Goal: Check status: Check status

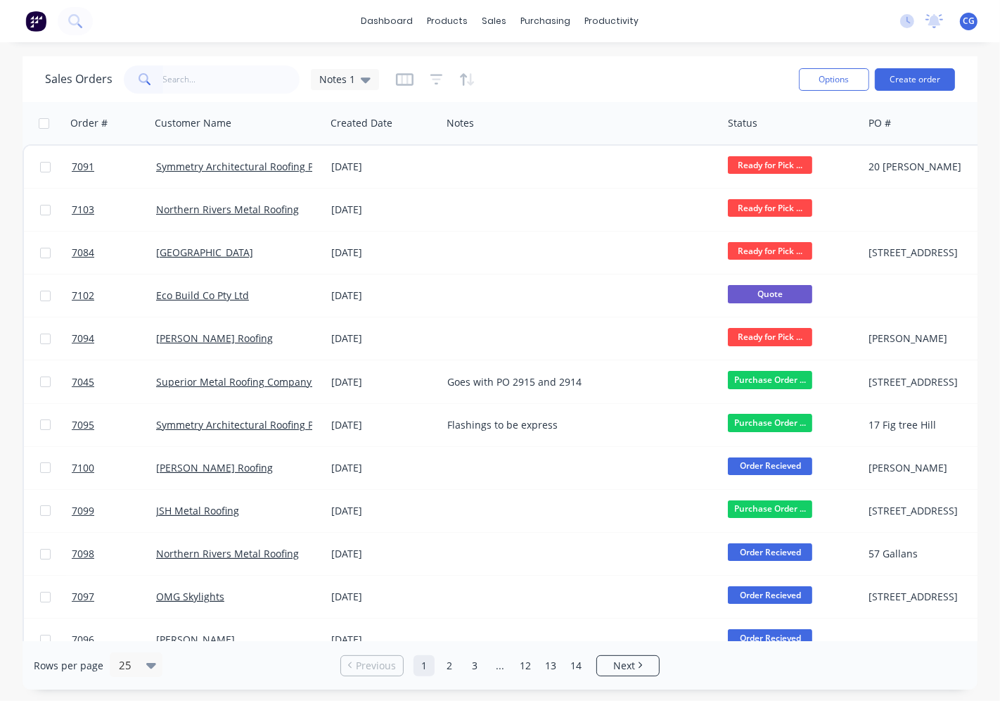
click at [201, 78] on input "text" at bounding box center [231, 79] width 137 height 28
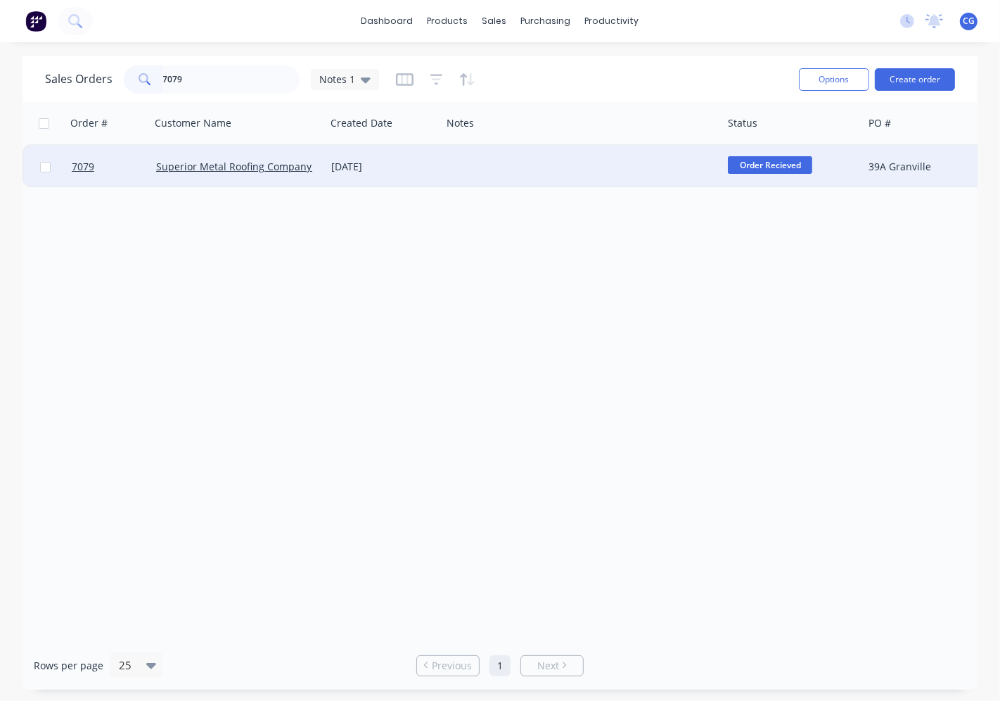
type input "7079"
click at [553, 163] on div at bounding box center [582, 167] width 281 height 42
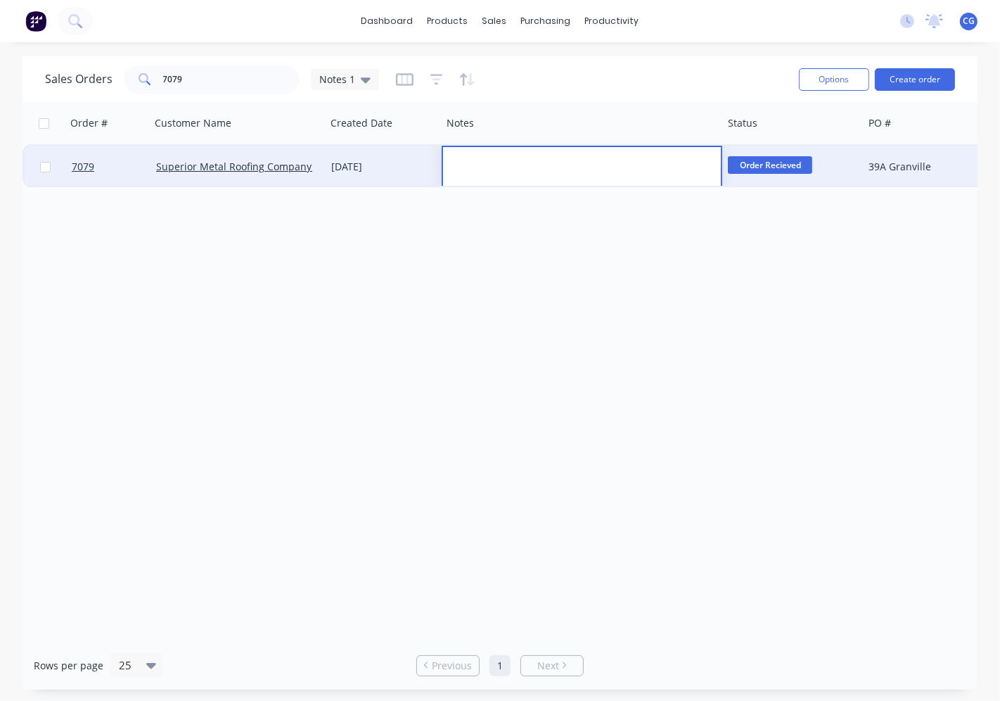
click at [401, 176] on div "[DATE]" at bounding box center [384, 167] width 116 height 42
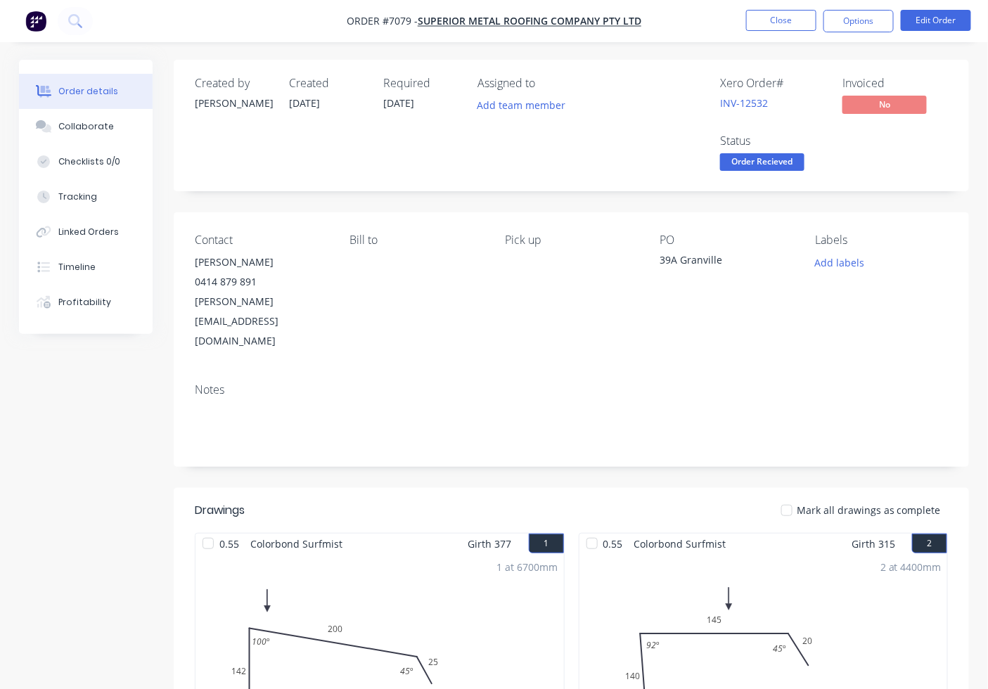
click at [793, 497] on div at bounding box center [787, 511] width 28 height 28
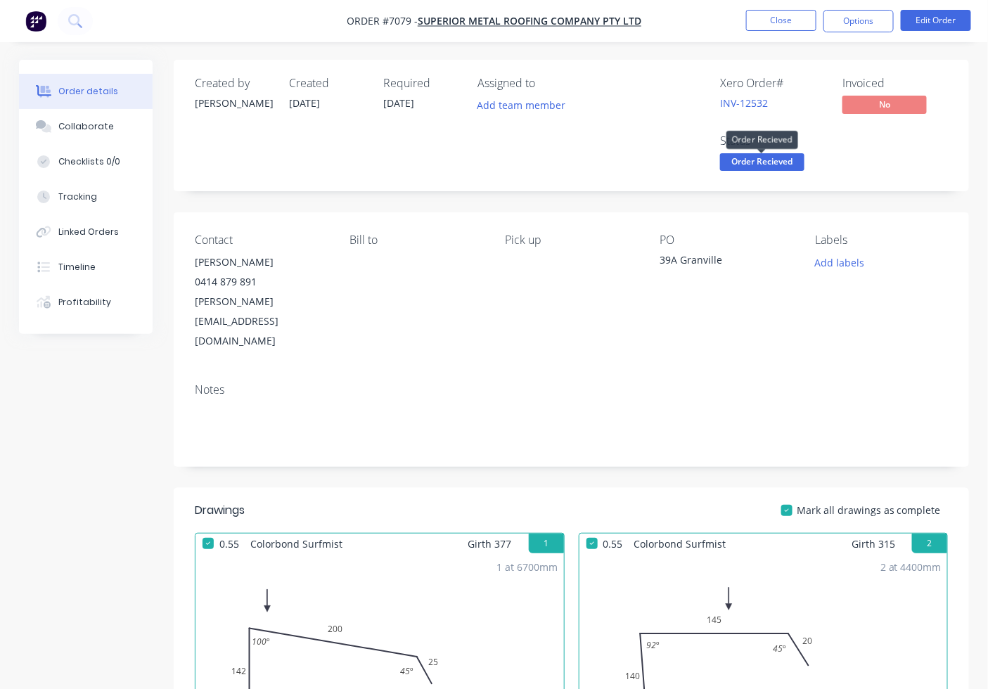
click at [757, 165] on span "Order Recieved" at bounding box center [762, 162] width 84 height 18
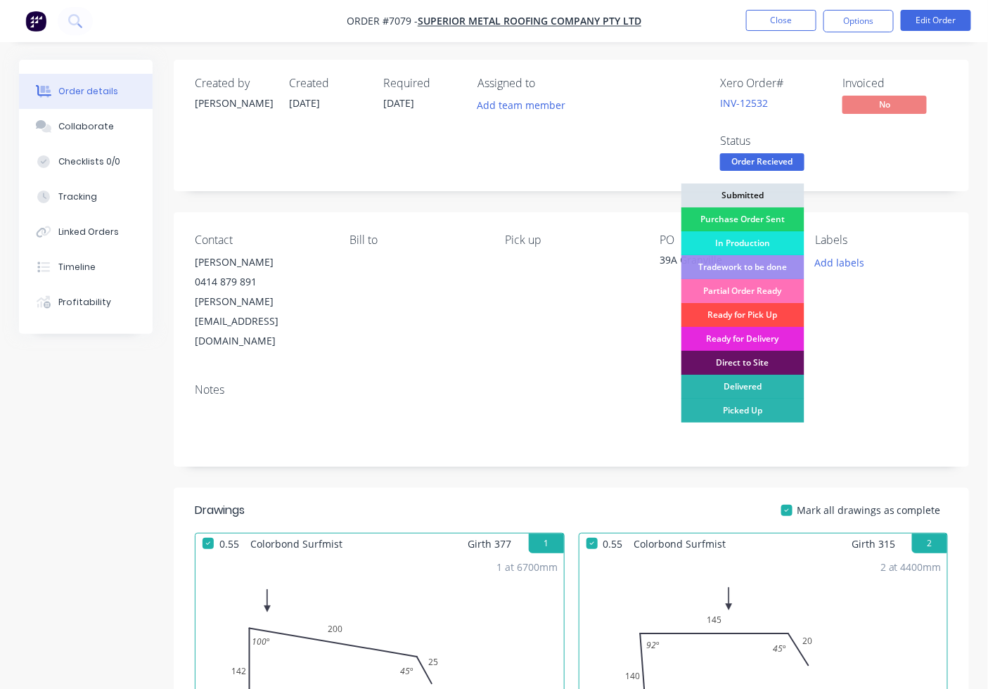
click at [742, 317] on div "Ready for Pick Up" at bounding box center [743, 315] width 123 height 24
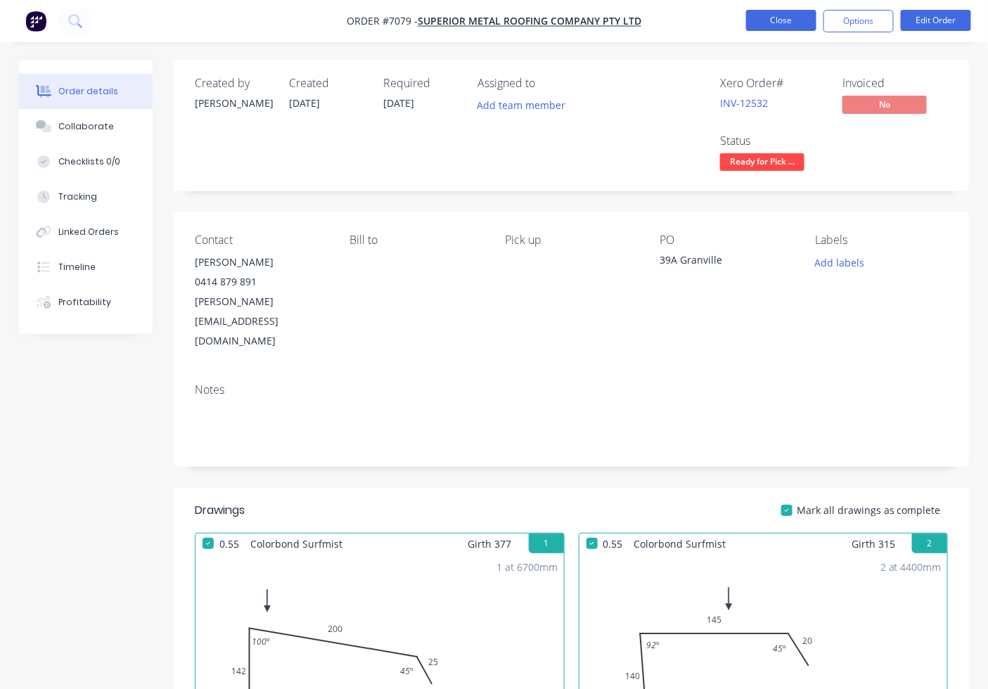
click at [785, 18] on button "Close" at bounding box center [781, 20] width 70 height 21
